Goal: Task Accomplishment & Management: Manage account settings

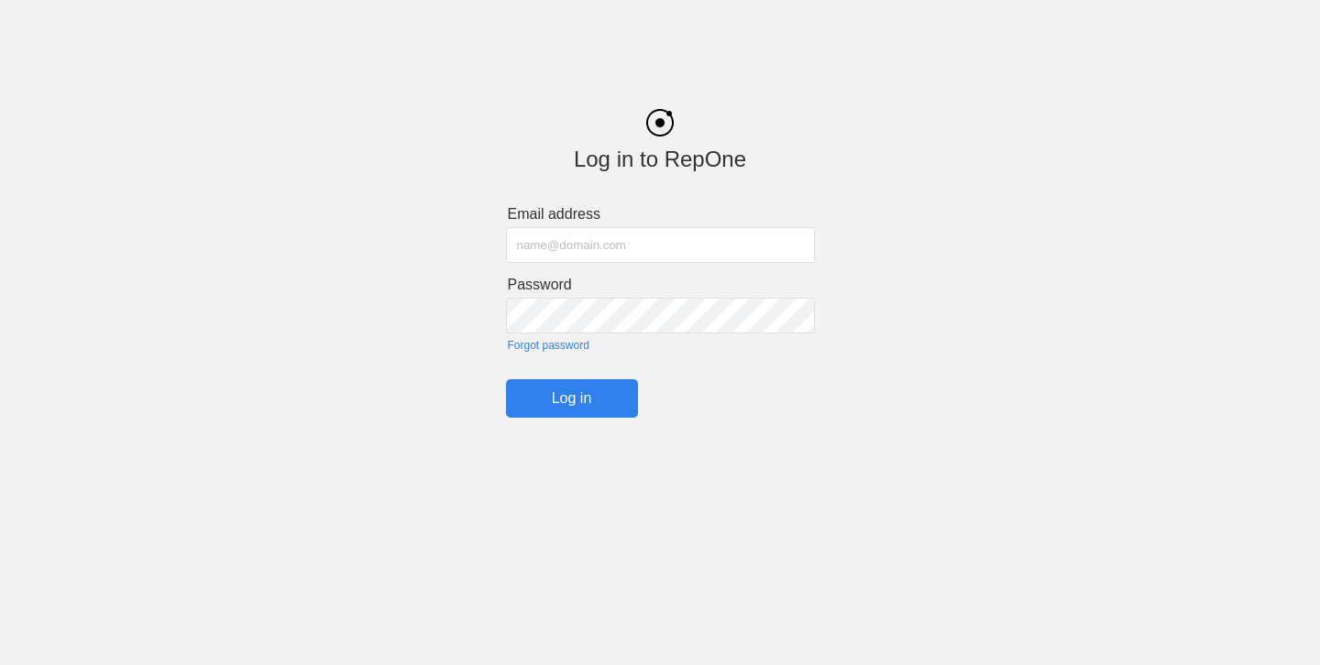
click at [580, 247] on input "text" at bounding box center [660, 245] width 309 height 36
type input "[PERSON_NAME][EMAIL_ADDRESS][DOMAIN_NAME]"
click at [587, 396] on input "Log in" at bounding box center [572, 398] width 132 height 38
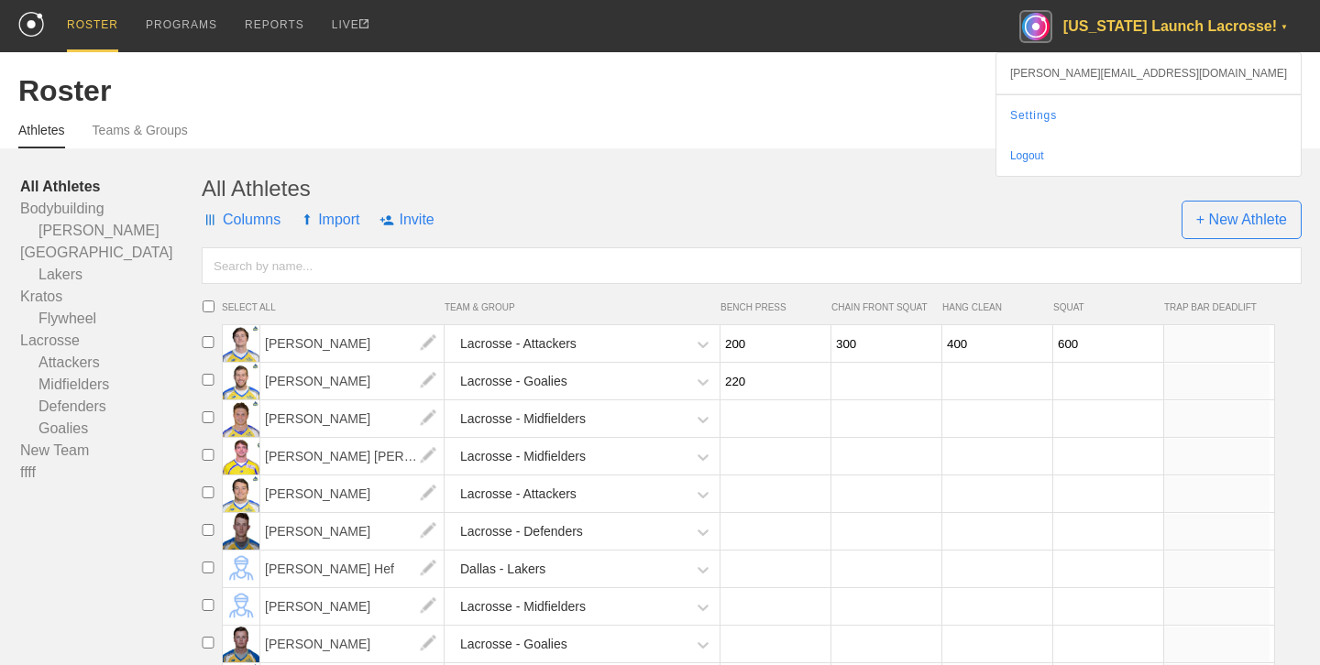
click at [1155, 27] on div "[US_STATE] Launch Lacrosse! ▼" at bounding box center [1160, 26] width 282 height 52
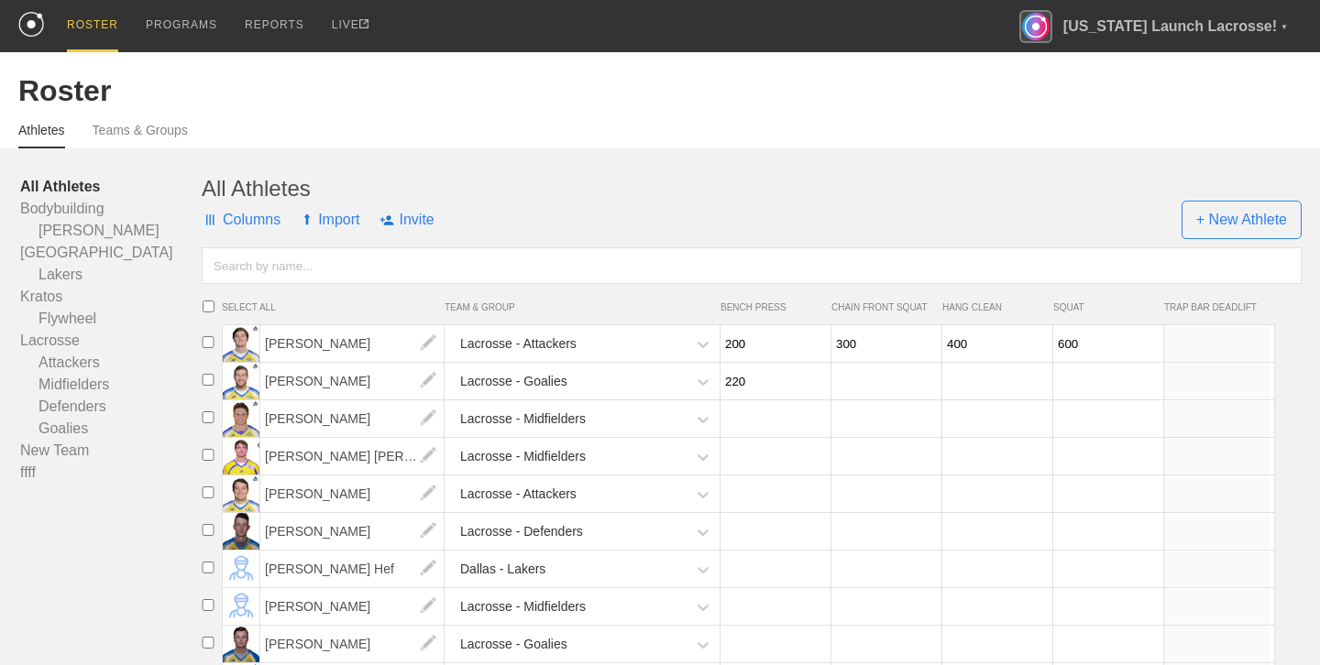
click at [1059, 98] on div "Roster" at bounding box center [659, 91] width 1283 height 34
click at [1221, 216] on span "+ New Athlete" at bounding box center [1241, 220] width 120 height 38
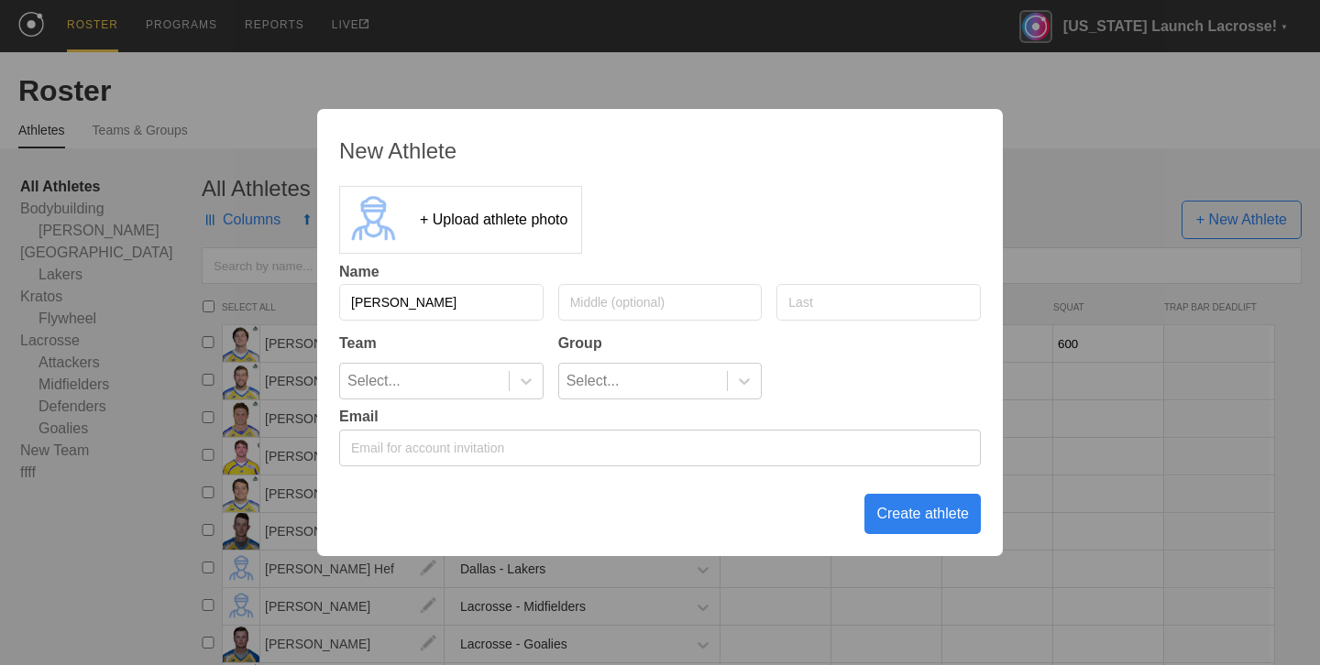
type input "[PERSON_NAME]"
type input "Hef"
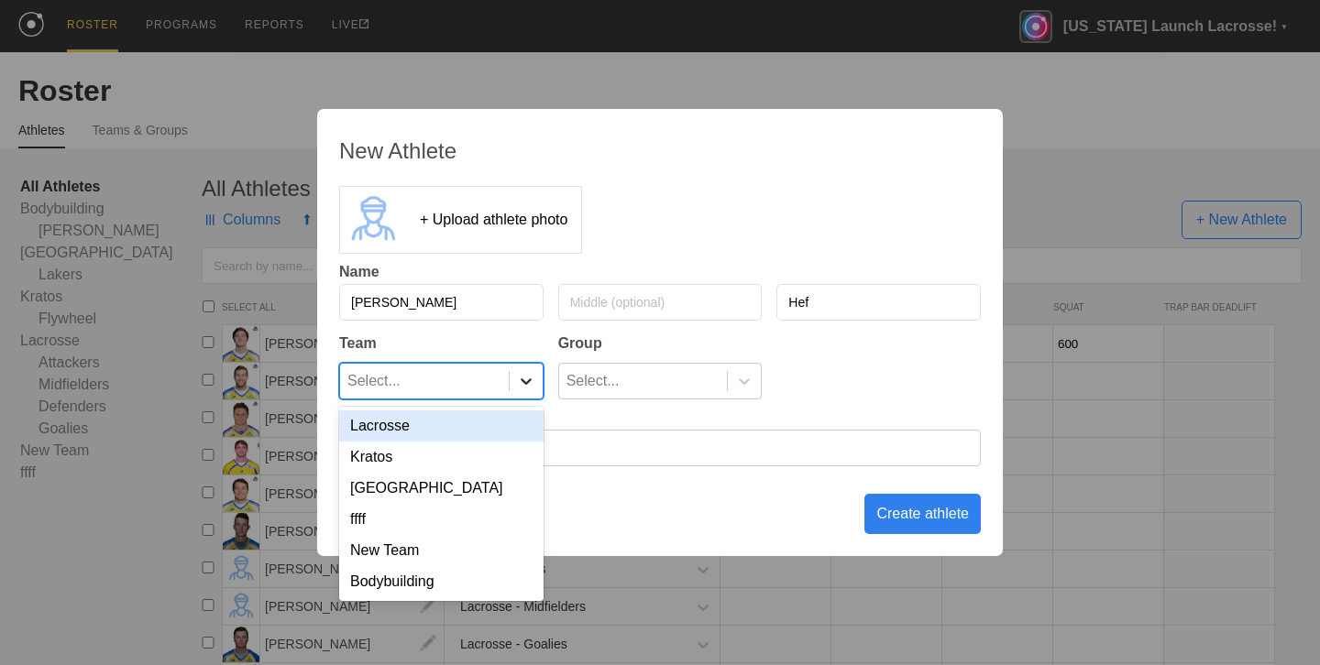
click at [528, 389] on icon at bounding box center [526, 381] width 18 height 18
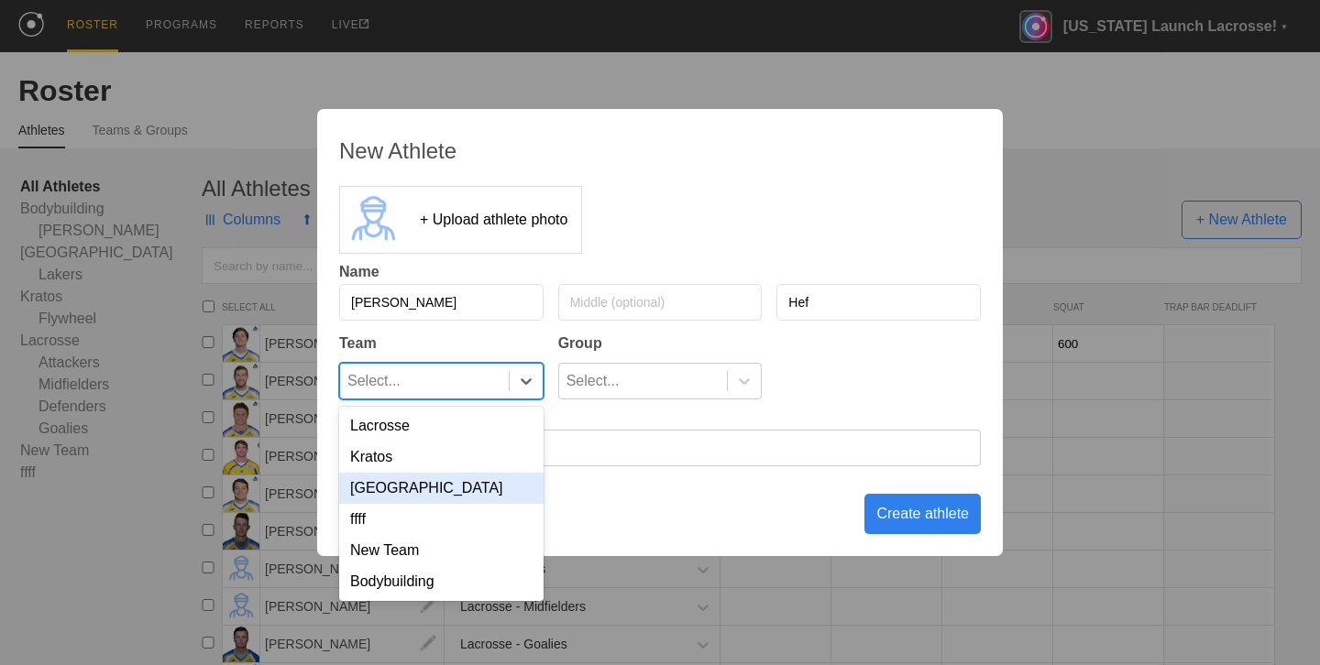
type input "f"
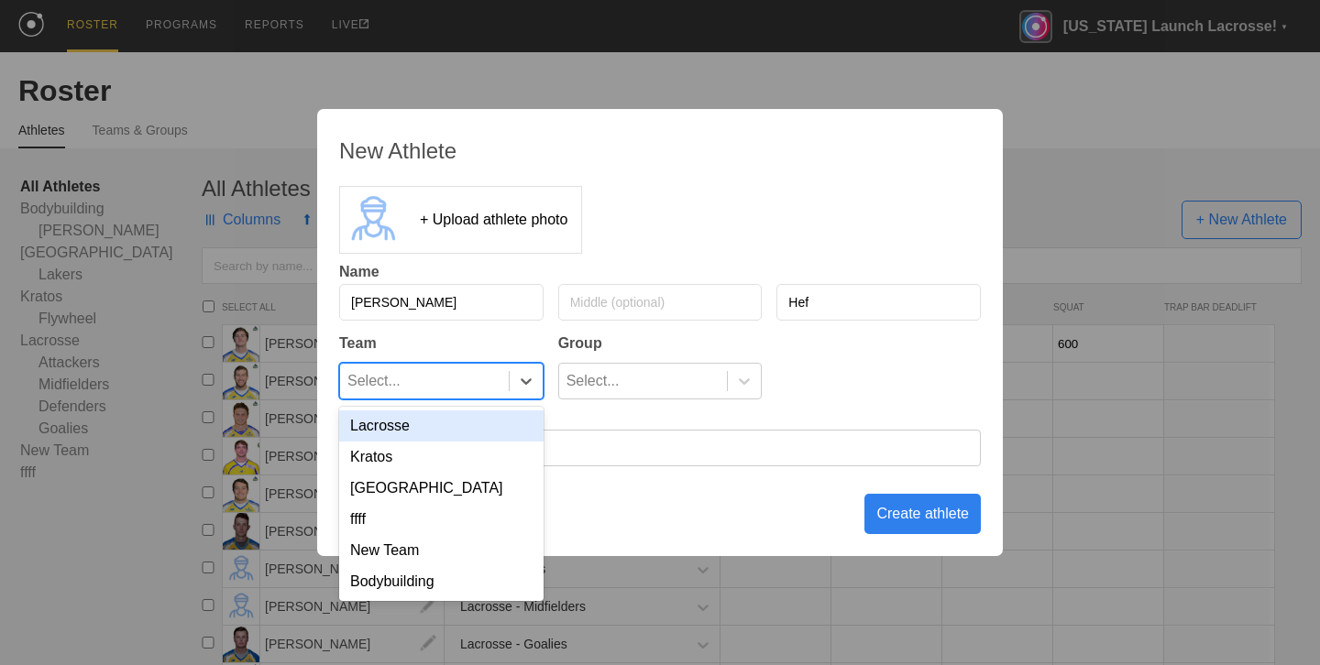
click at [473, 437] on div "Lacrosse" at bounding box center [441, 426] width 204 height 31
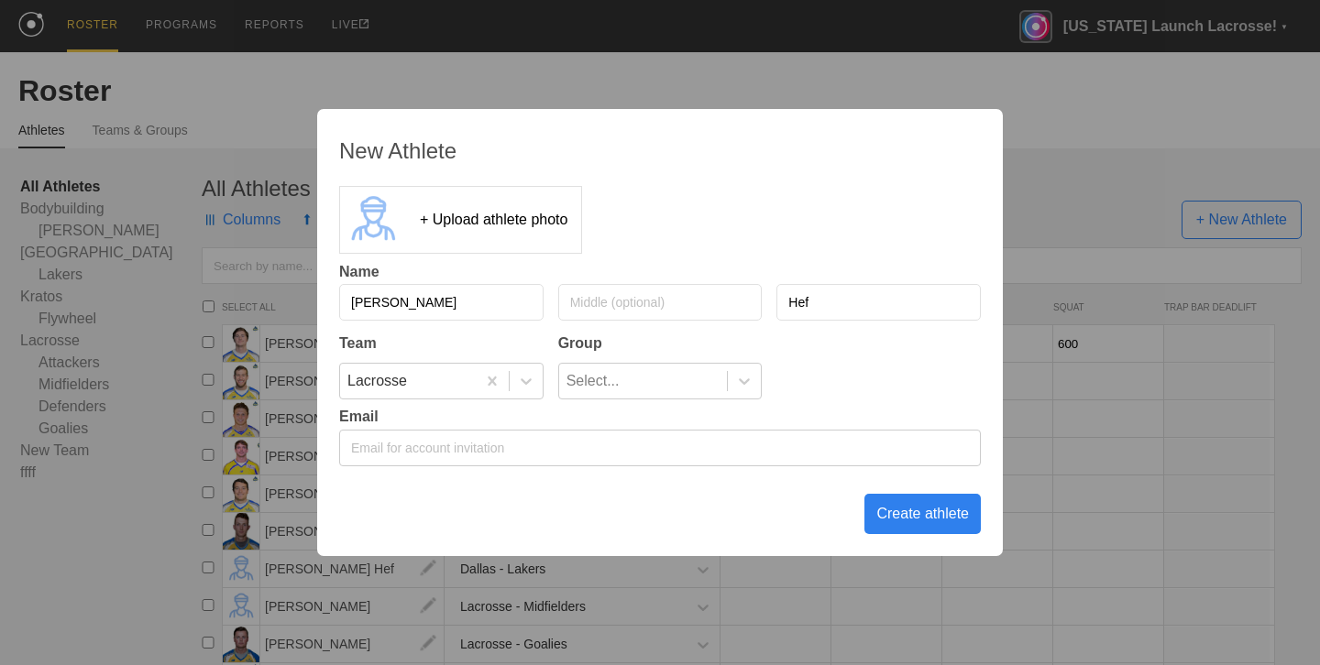
click at [539, 458] on input "email" at bounding box center [660, 448] width 642 height 37
type input "[PERSON_NAME][EMAIL_ADDRESS][PERSON_NAME][DOMAIN_NAME]"
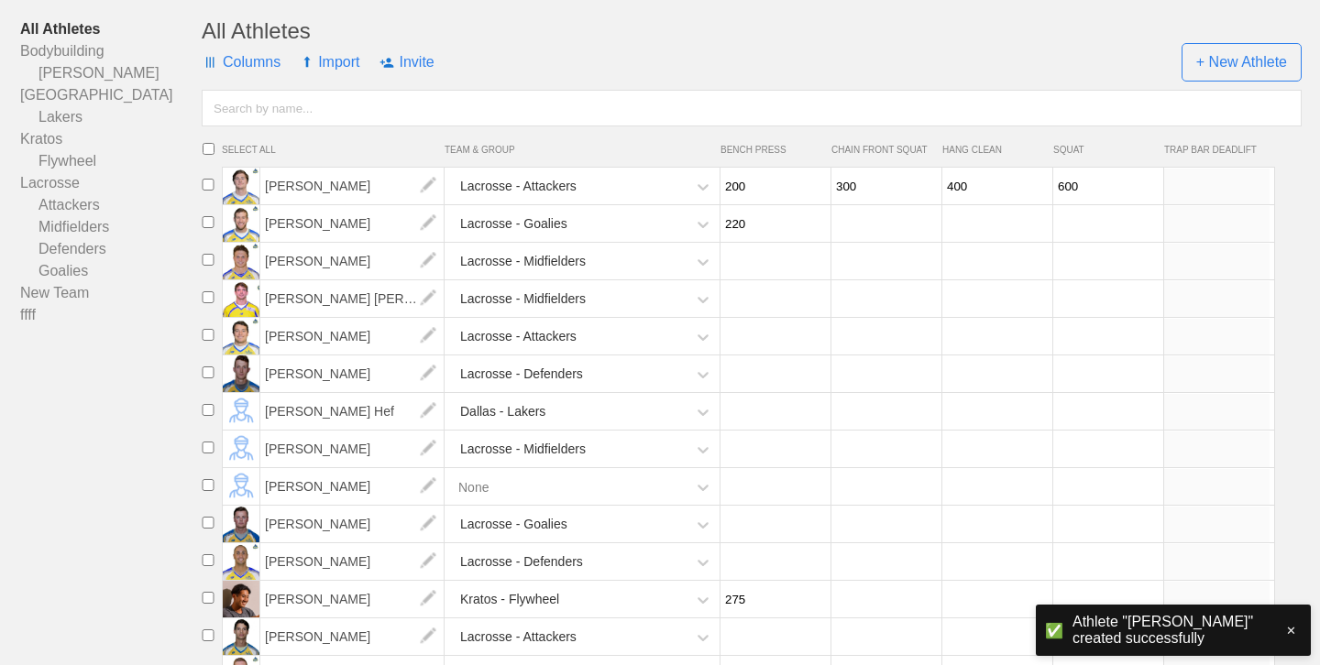
scroll to position [164, 0]
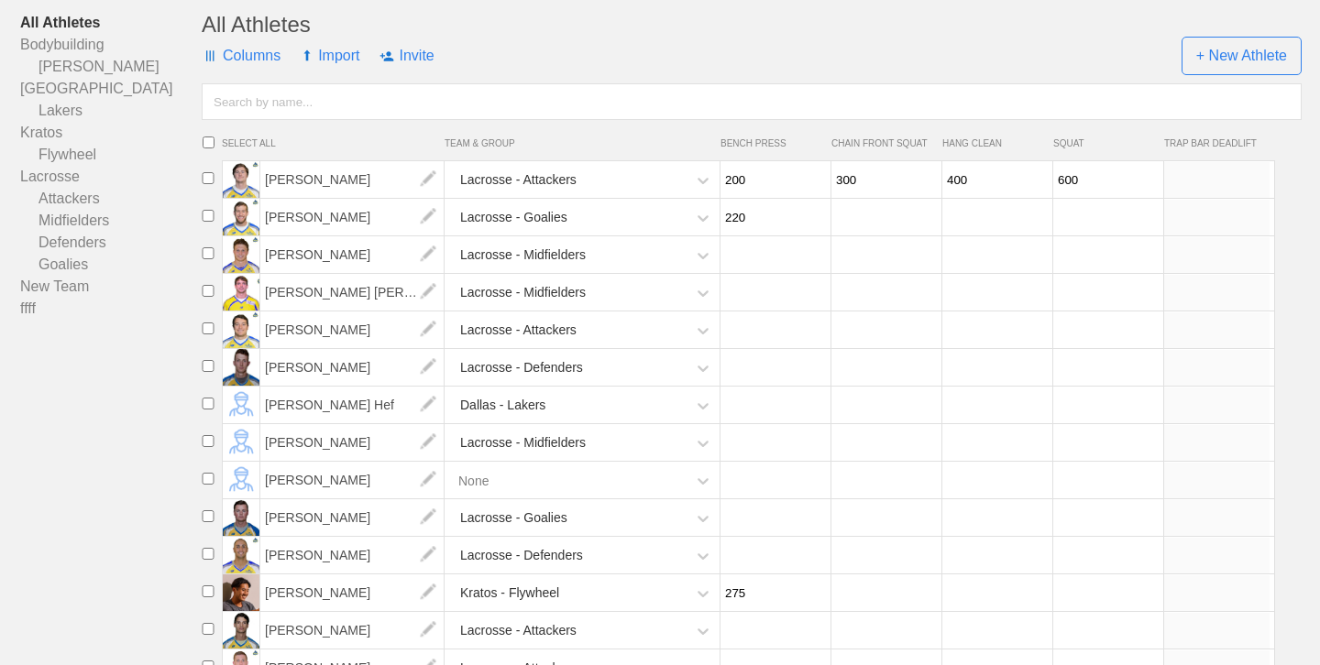
click at [1012, 38] on div "Columns Import Invite + New Athlete" at bounding box center [752, 56] width 1100 height 37
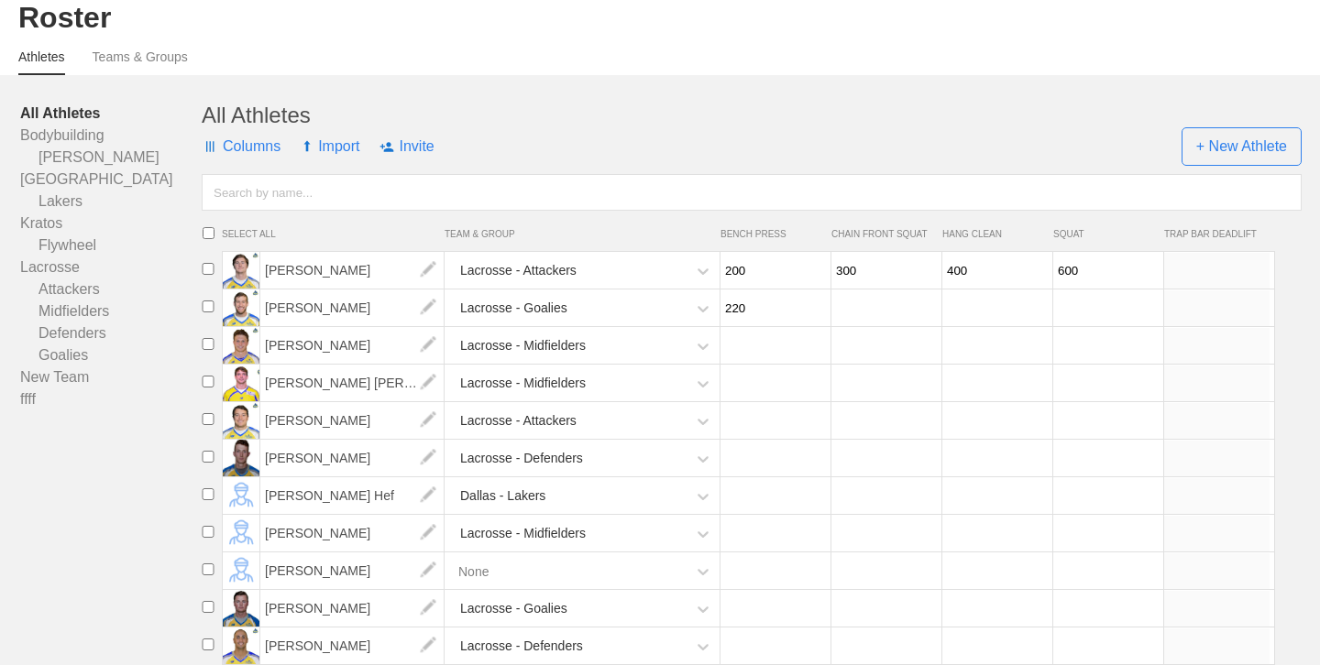
scroll to position [78, 0]
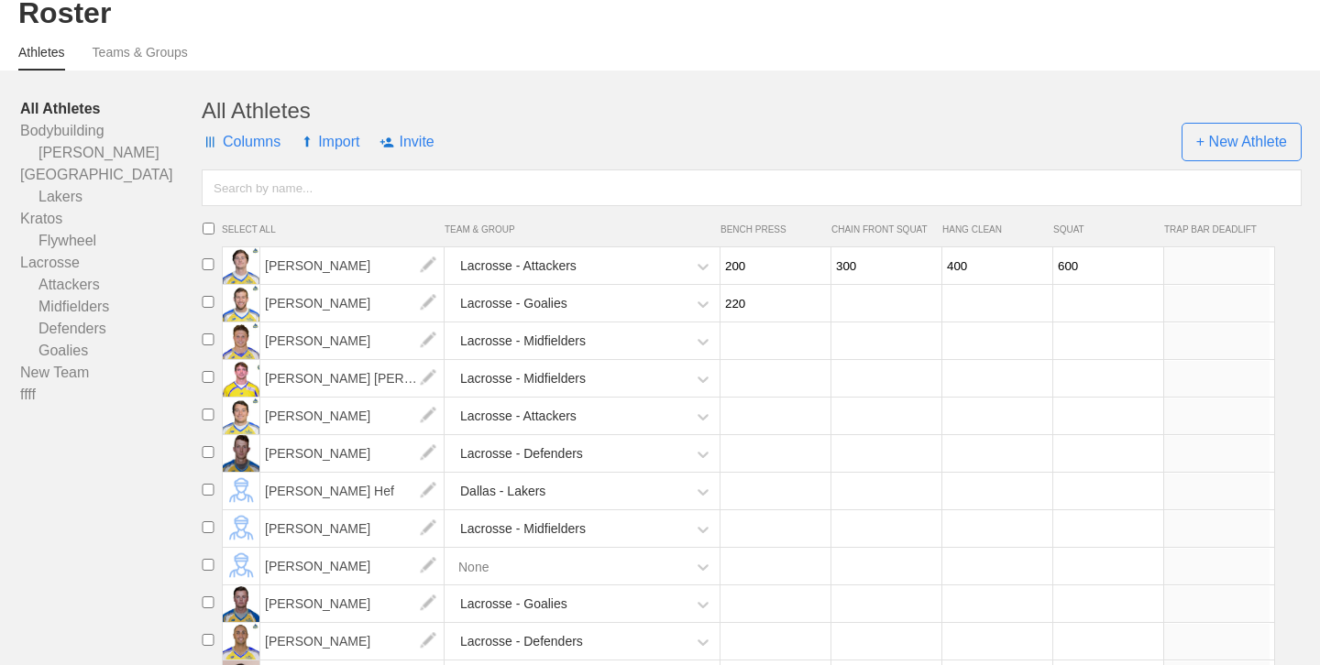
click at [527, 127] on div "Columns Import Invite + New Athlete" at bounding box center [752, 142] width 1100 height 37
click at [674, 52] on div "Athletes Teams & Groups" at bounding box center [659, 50] width 1283 height 40
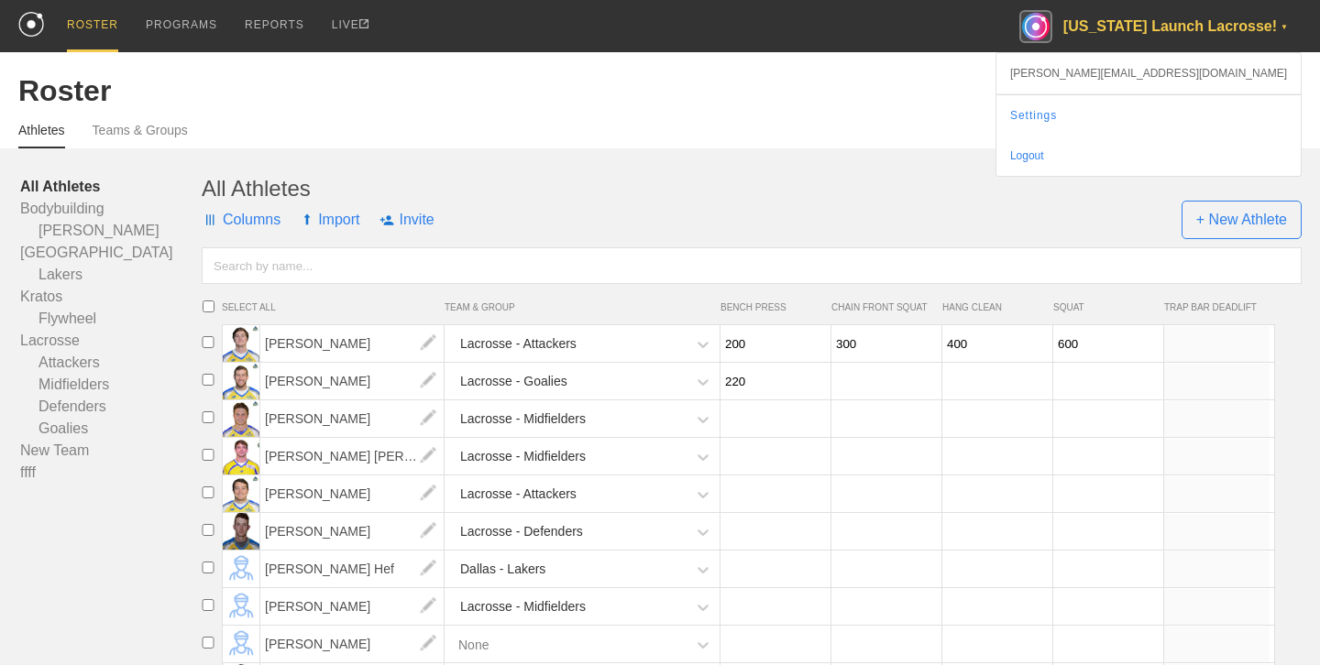
click at [1203, 35] on div "[US_STATE] Launch Lacrosse! ▼" at bounding box center [1160, 26] width 282 height 52
click at [1195, 162] on div "Logout" at bounding box center [1148, 156] width 304 height 40
click at [1204, 158] on div "Logout" at bounding box center [1148, 156] width 304 height 40
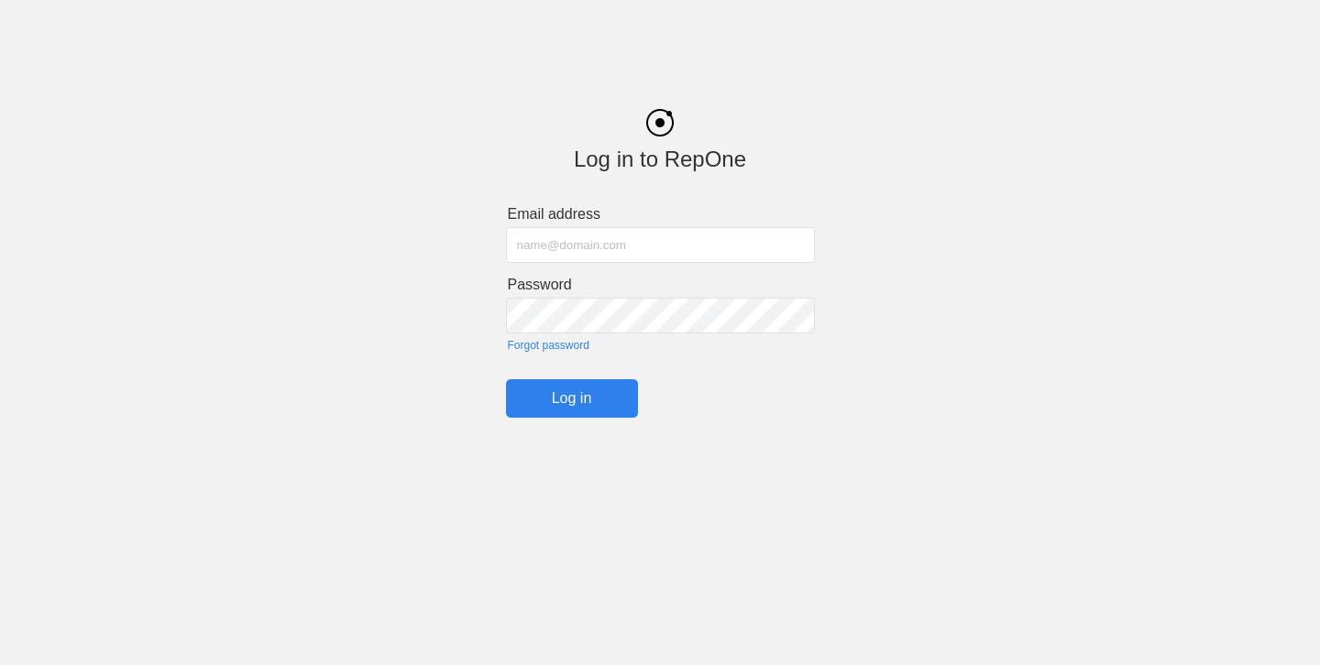
click at [693, 237] on input "text" at bounding box center [660, 245] width 309 height 36
type input "harrison.hefele@gmail.com"
click at [506, 379] on input "Log in" at bounding box center [572, 398] width 132 height 38
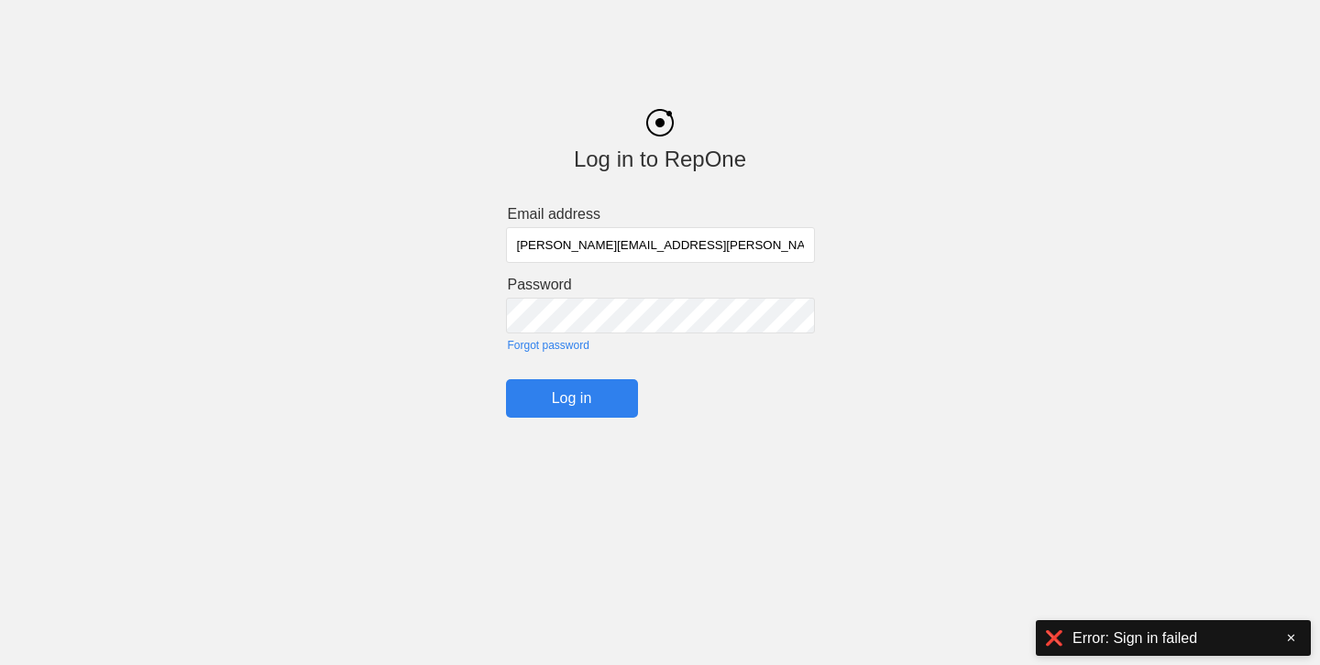
click at [506, 379] on input "Log in" at bounding box center [572, 398] width 132 height 38
click at [540, 347] on link "Forgot password" at bounding box center [661, 345] width 307 height 13
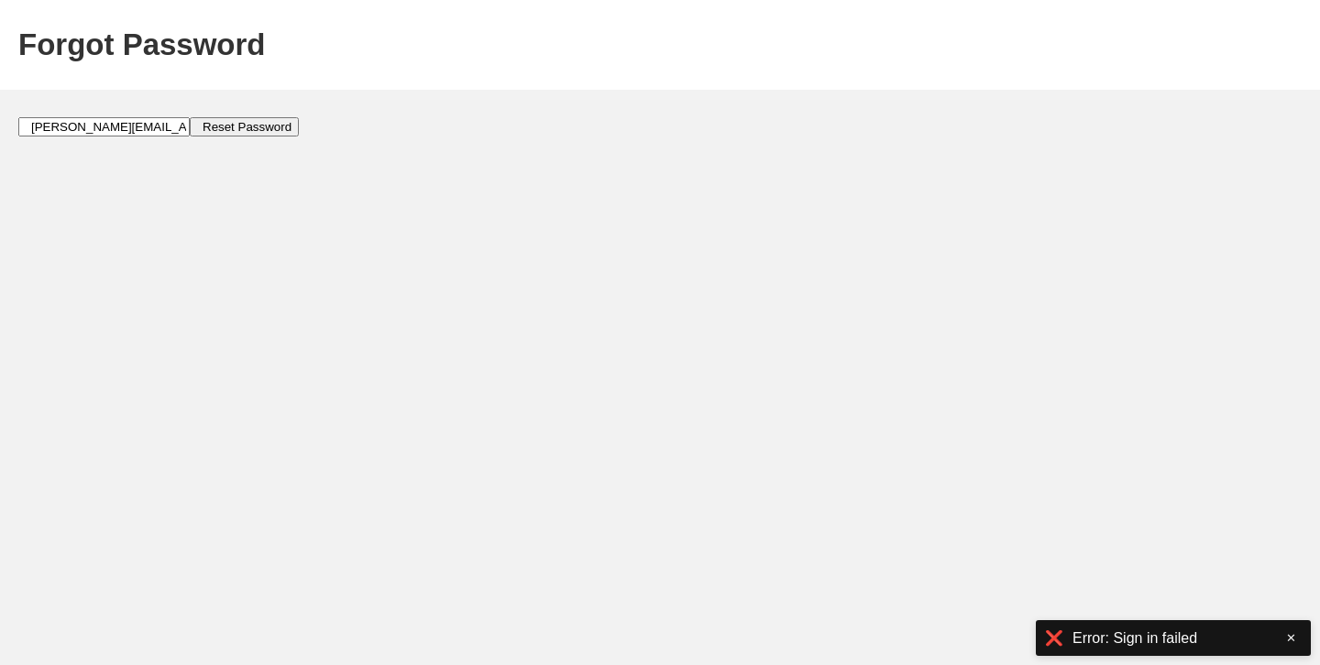
click at [262, 129] on input "Reset Password" at bounding box center [244, 126] width 109 height 19
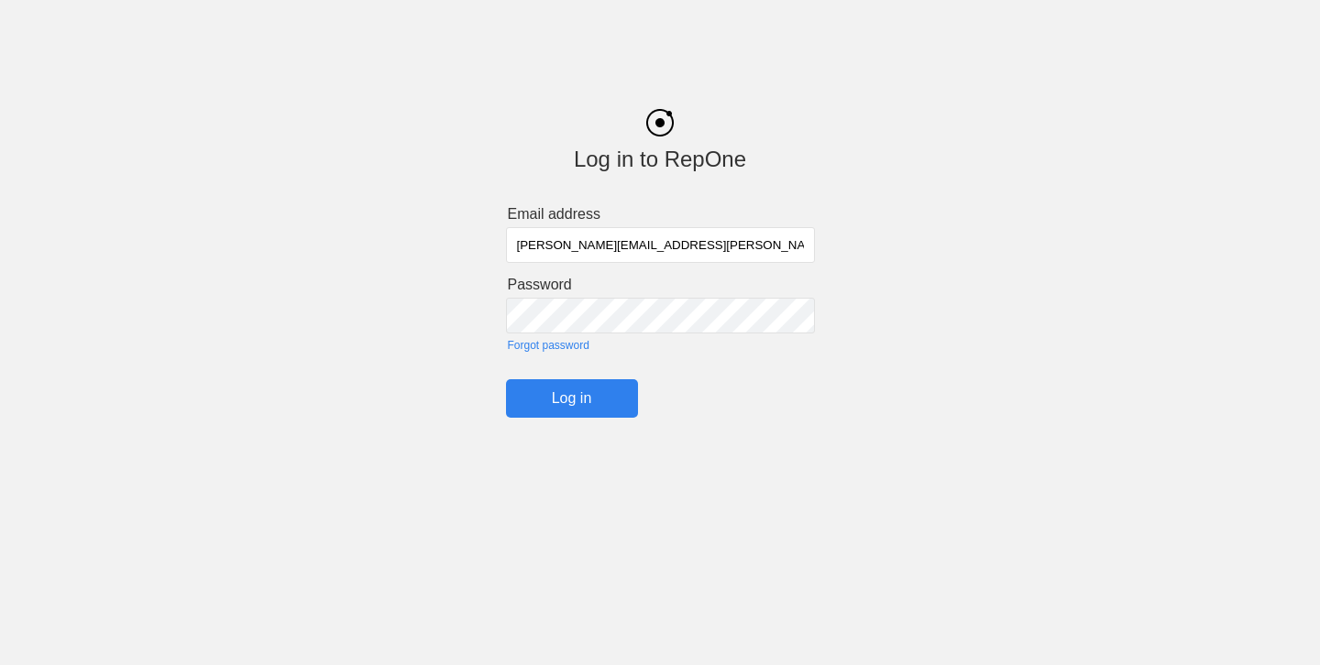
click at [506, 379] on input "Log in" at bounding box center [572, 398] width 132 height 38
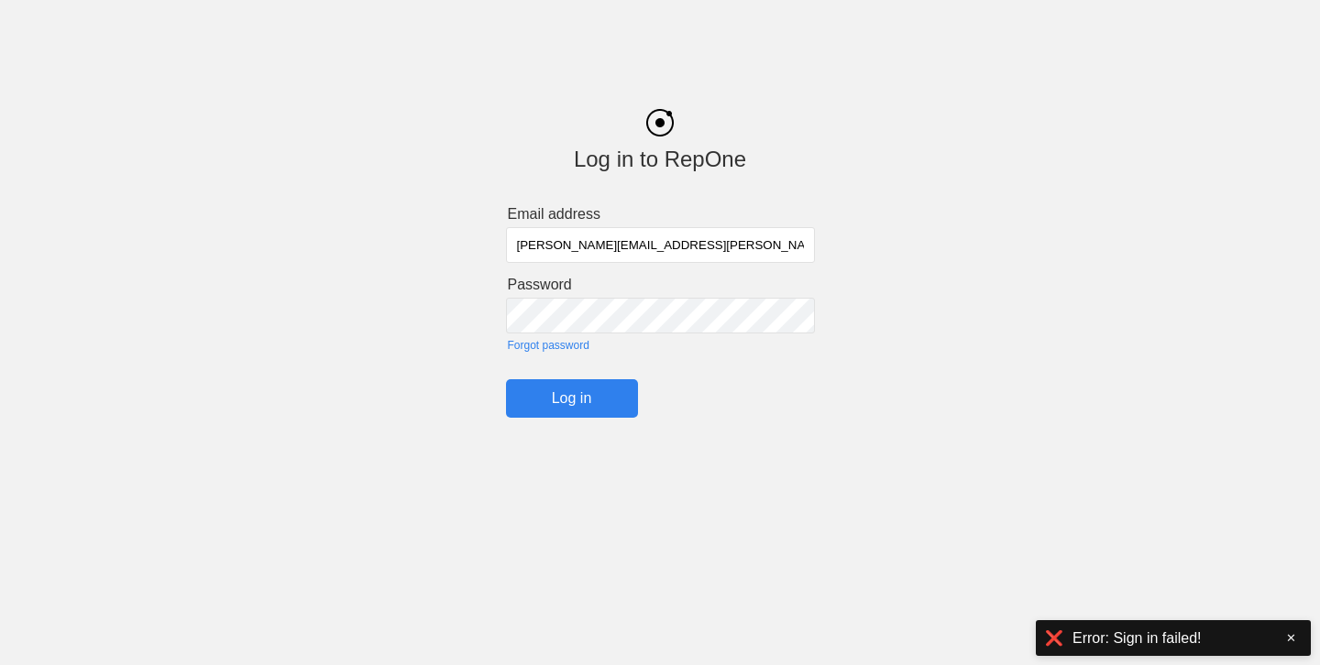
click at [506, 379] on input "Log in" at bounding box center [572, 398] width 132 height 38
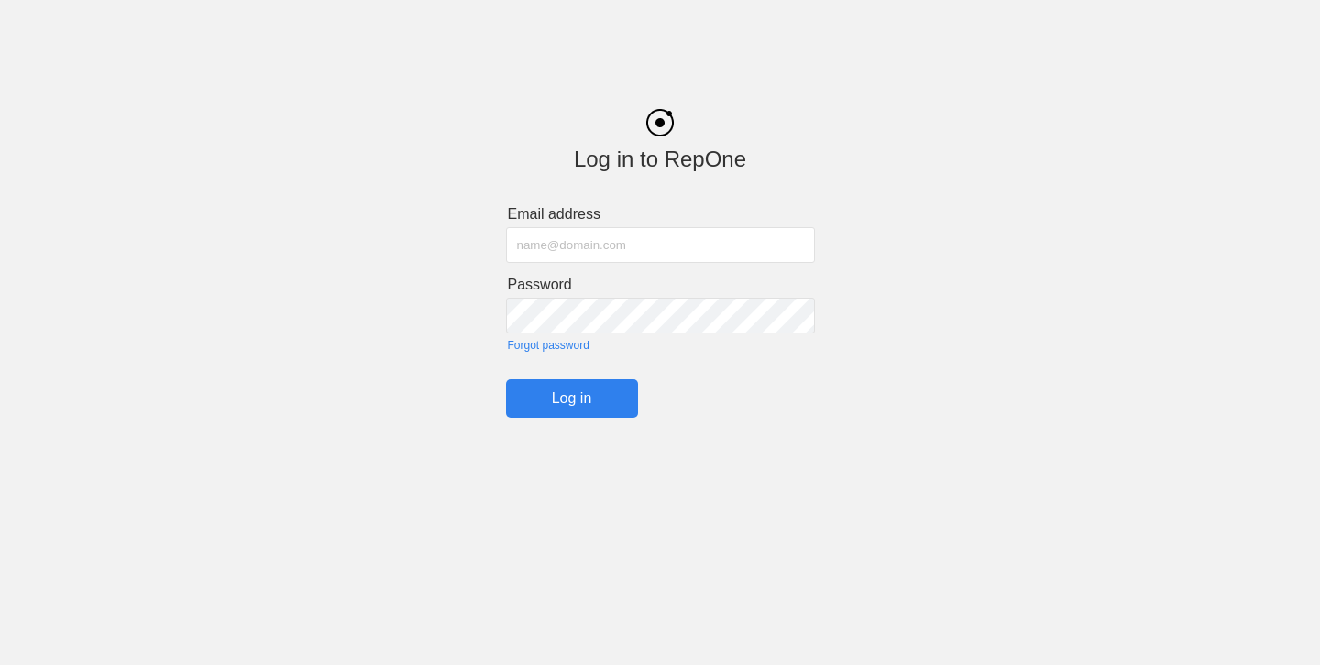
click at [689, 250] on input "text" at bounding box center [660, 245] width 309 height 36
type input "harrison.hefele@gmail.com"
click at [506, 379] on input "Log in" at bounding box center [572, 398] width 132 height 38
click at [565, 352] on form "Email address harrison.hefele@gmail.com Password Forgot password Log in" at bounding box center [660, 312] width 309 height 212
click at [554, 349] on link "Forgot password" at bounding box center [661, 345] width 307 height 13
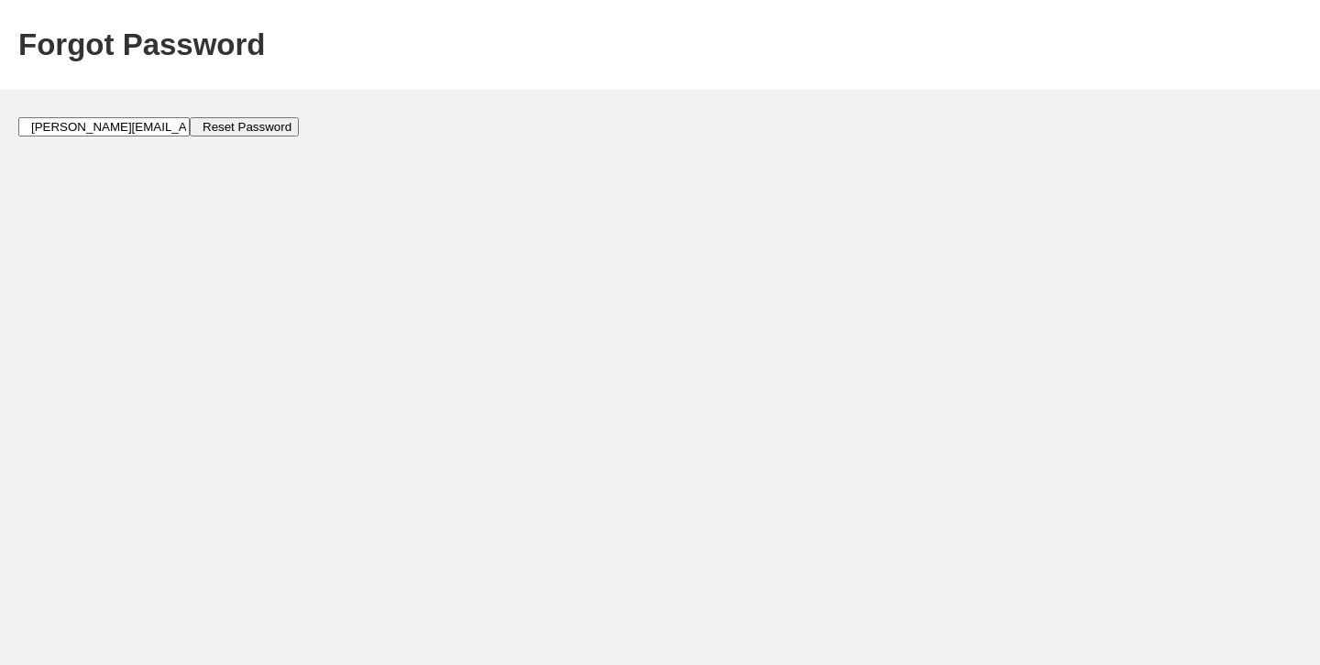
click at [220, 126] on input "Reset Password" at bounding box center [244, 126] width 109 height 19
click at [214, 125] on input "Reset Password" at bounding box center [244, 126] width 109 height 19
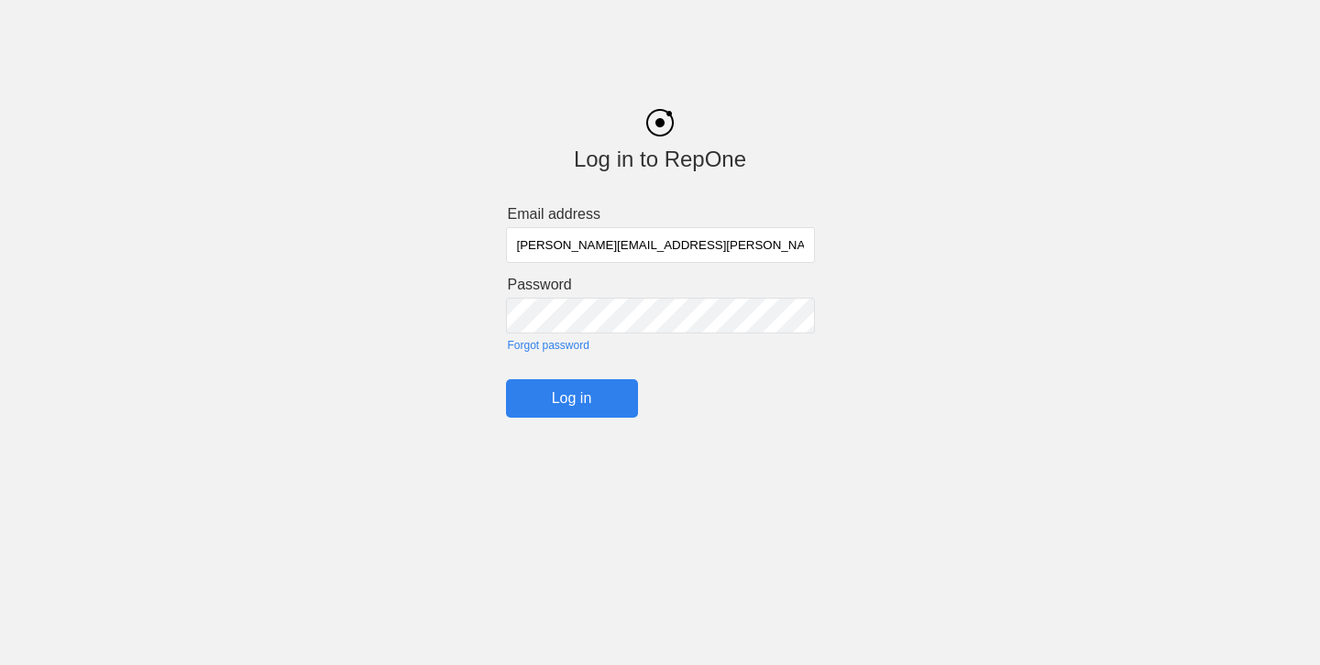
click at [506, 379] on input "Log in" at bounding box center [572, 398] width 132 height 38
click at [578, 383] on input "Log in" at bounding box center [572, 398] width 132 height 38
click at [483, 185] on div "Log in to RepOne Email address harrison.hefele@gmail.com Password Forgot passwo…" at bounding box center [660, 250] width 1320 height 336
